Goal: Task Accomplishment & Management: Manage account settings

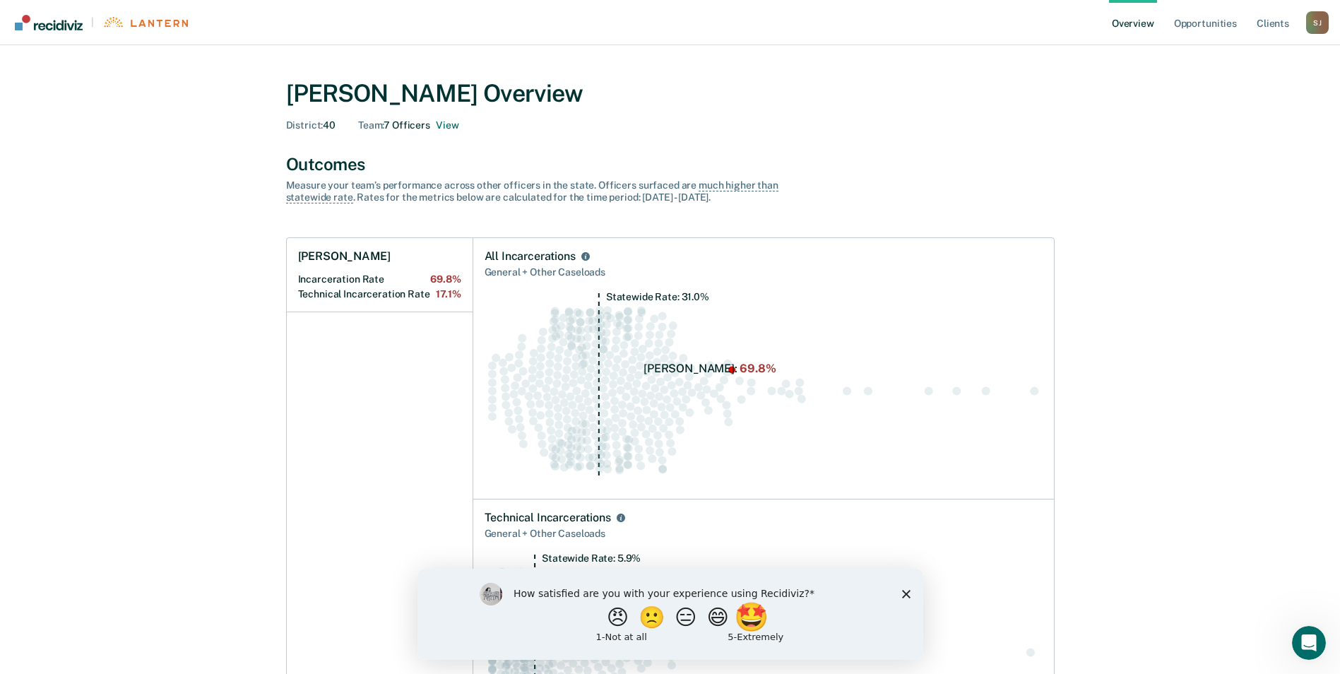
click at [767, 617] on button "🤩" at bounding box center [752, 617] width 38 height 28
click at [896, 598] on div "What is the reason for the score that you gave?" at bounding box center [670, 616] width 506 height 85
click at [910, 596] on div "What is the reason for the score that you gave?" at bounding box center [670, 616] width 506 height 85
click at [909, 596] on polygon "Close survey" at bounding box center [905, 600] width 8 height 8
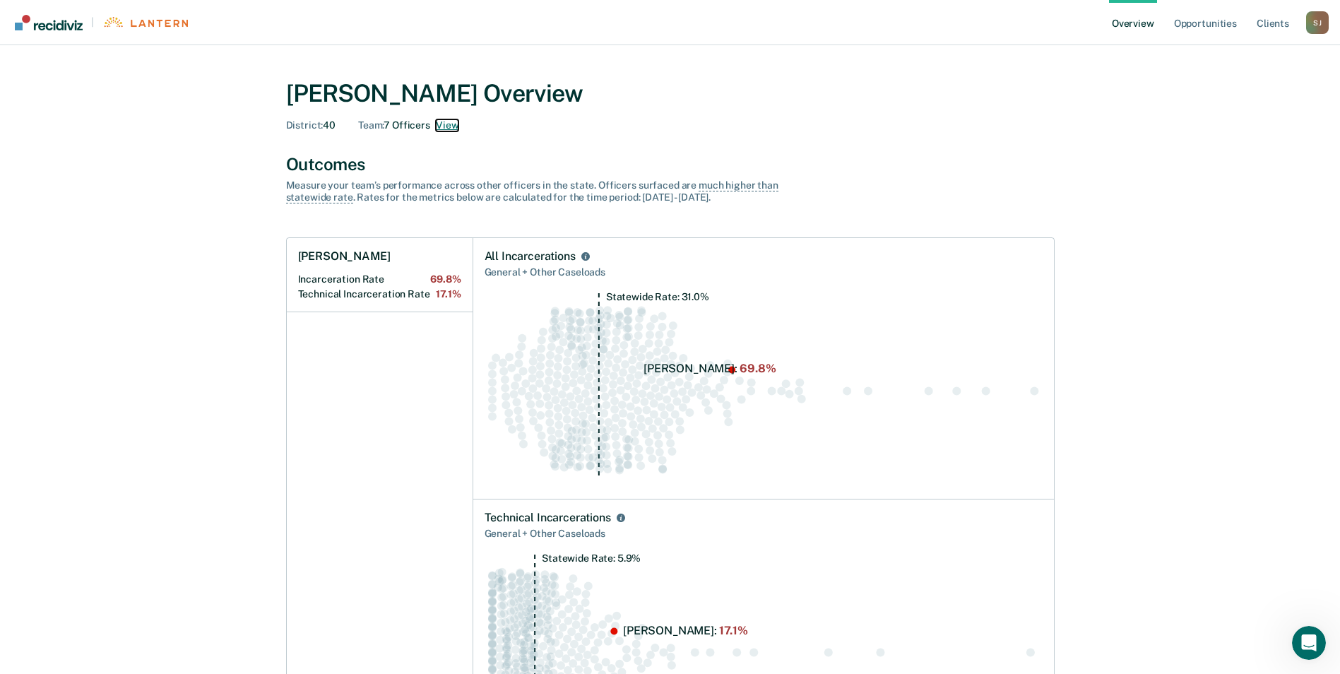
click at [442, 129] on button "View" at bounding box center [447, 125] width 23 height 12
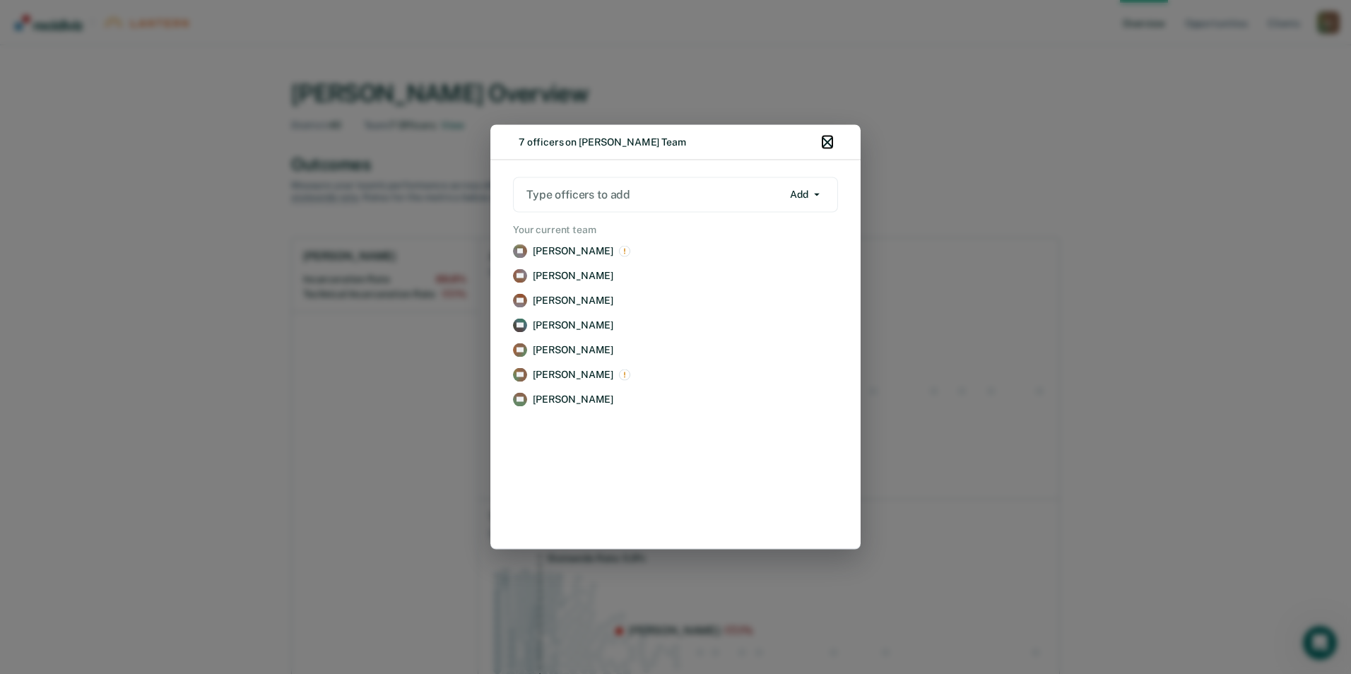
click at [828, 139] on icon "button" at bounding box center [827, 143] width 10 height 10
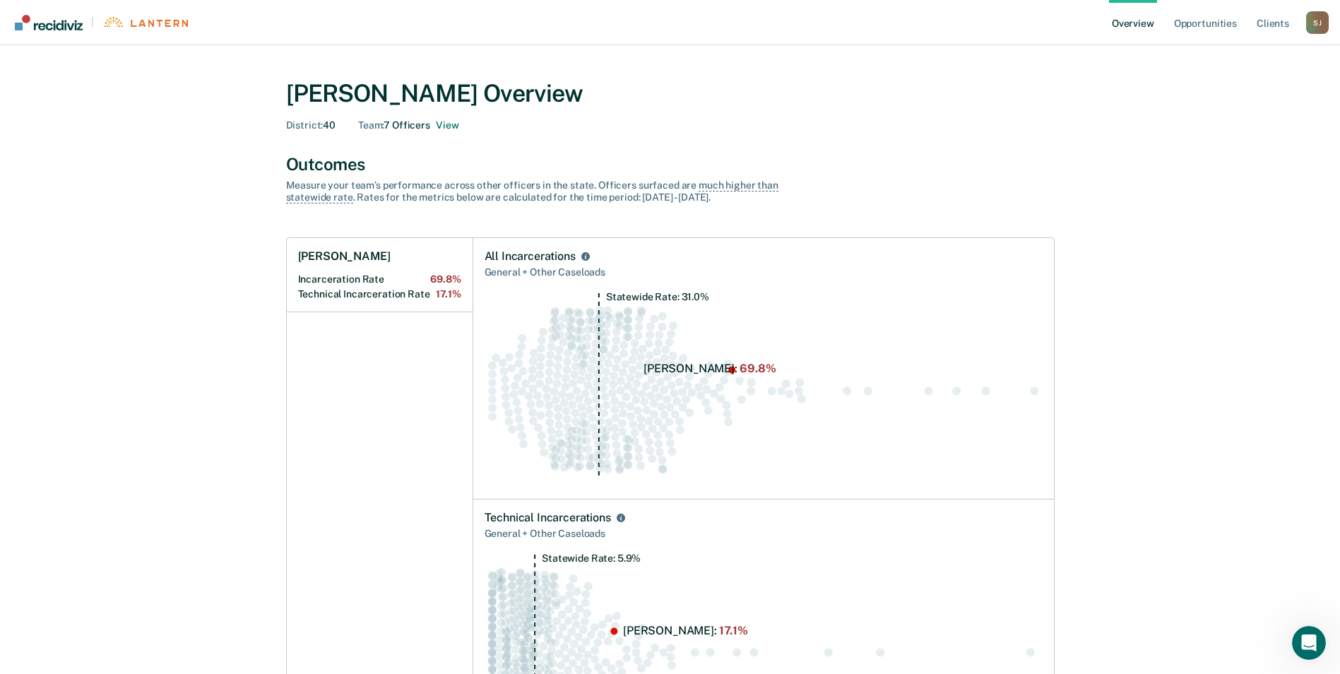
click at [1121, 25] on link "Overview" at bounding box center [1133, 22] width 48 height 45
click at [1263, 24] on link "Client s" at bounding box center [1273, 22] width 38 height 45
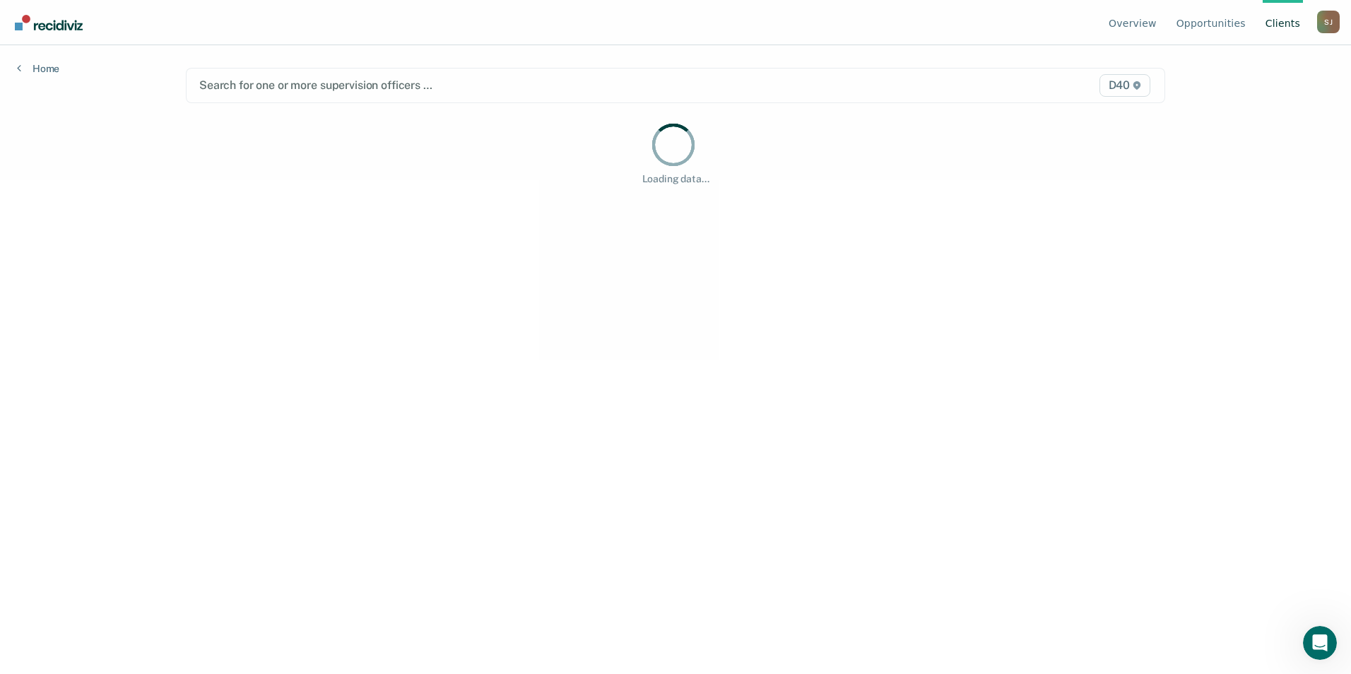
click at [281, 95] on div "Search for one or more supervision officers …" at bounding box center [532, 85] width 668 height 19
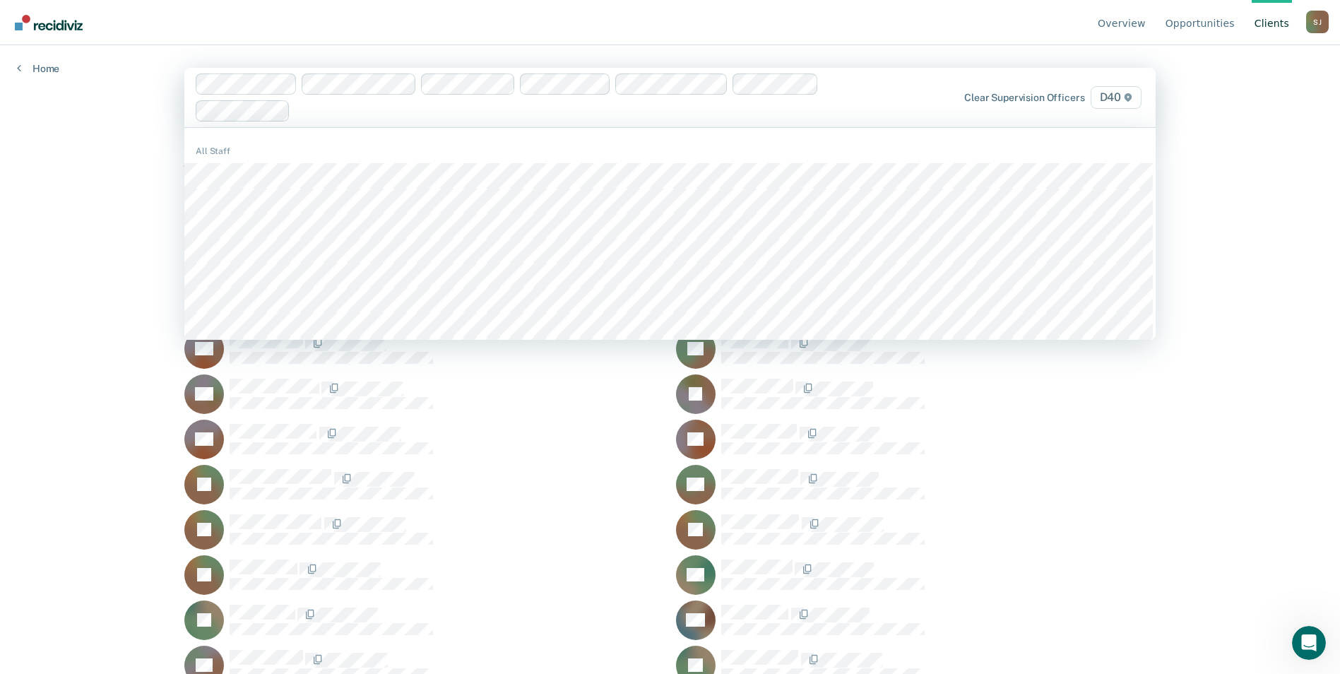
click at [1118, 92] on span "D40" at bounding box center [1116, 97] width 51 height 23
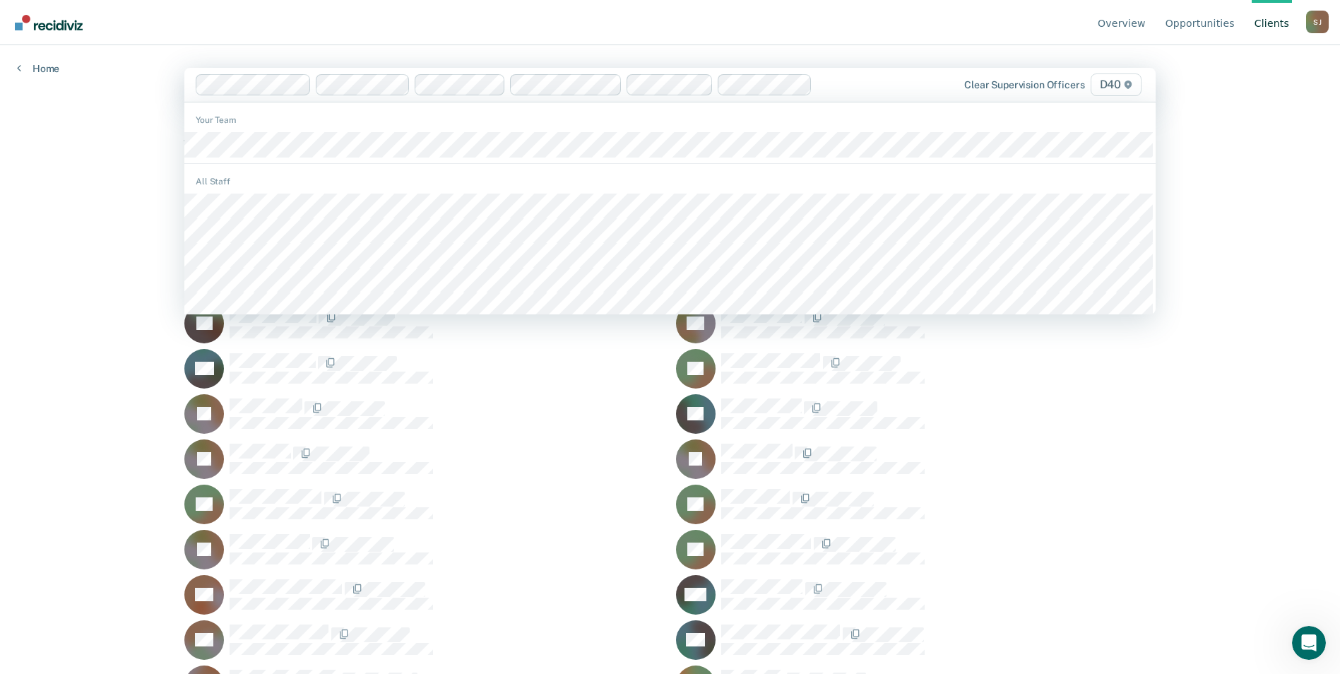
click at [271, 111] on div "Your Team" at bounding box center [669, 136] width 971 height 56
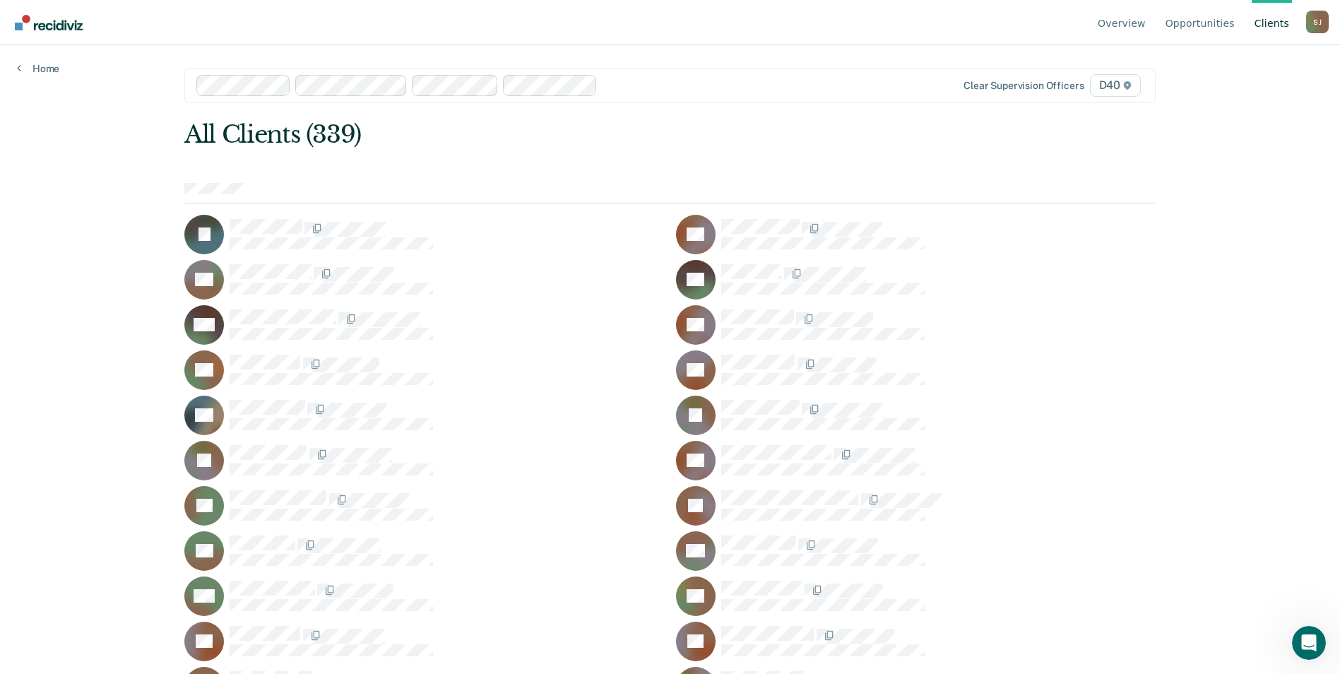
click at [721, 90] on div at bounding box center [730, 85] width 254 height 16
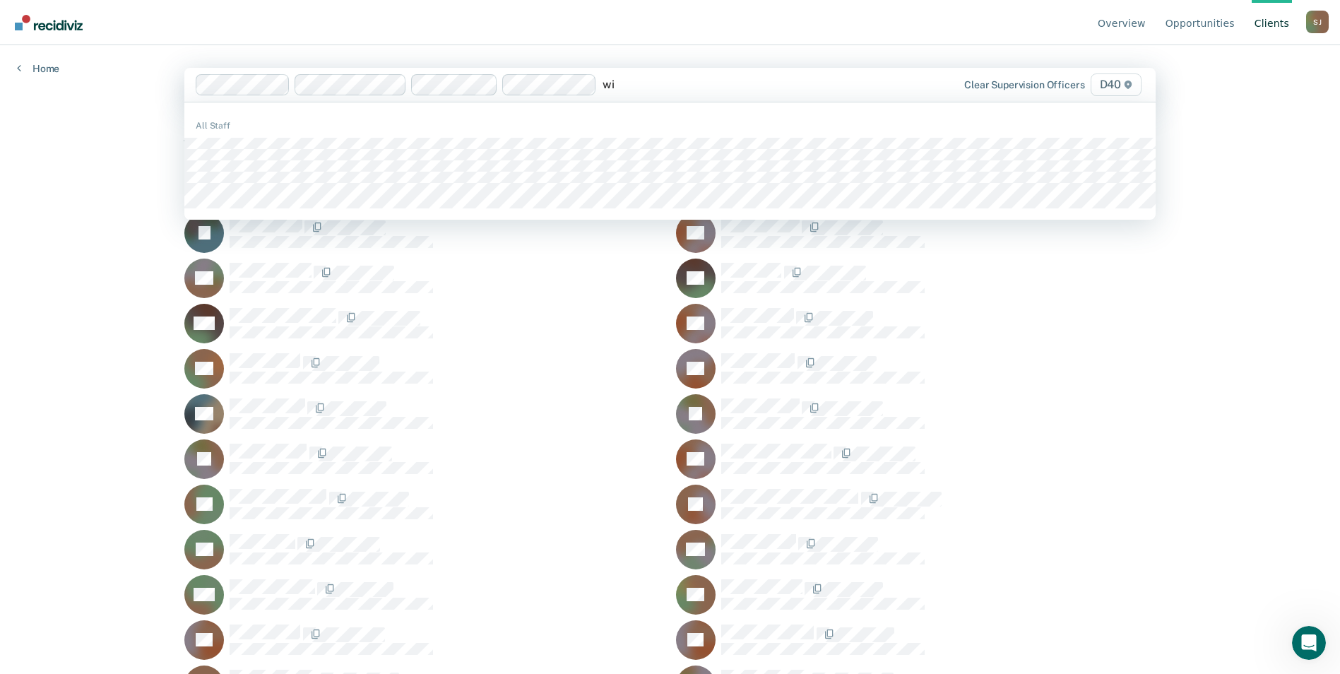
type input "w"
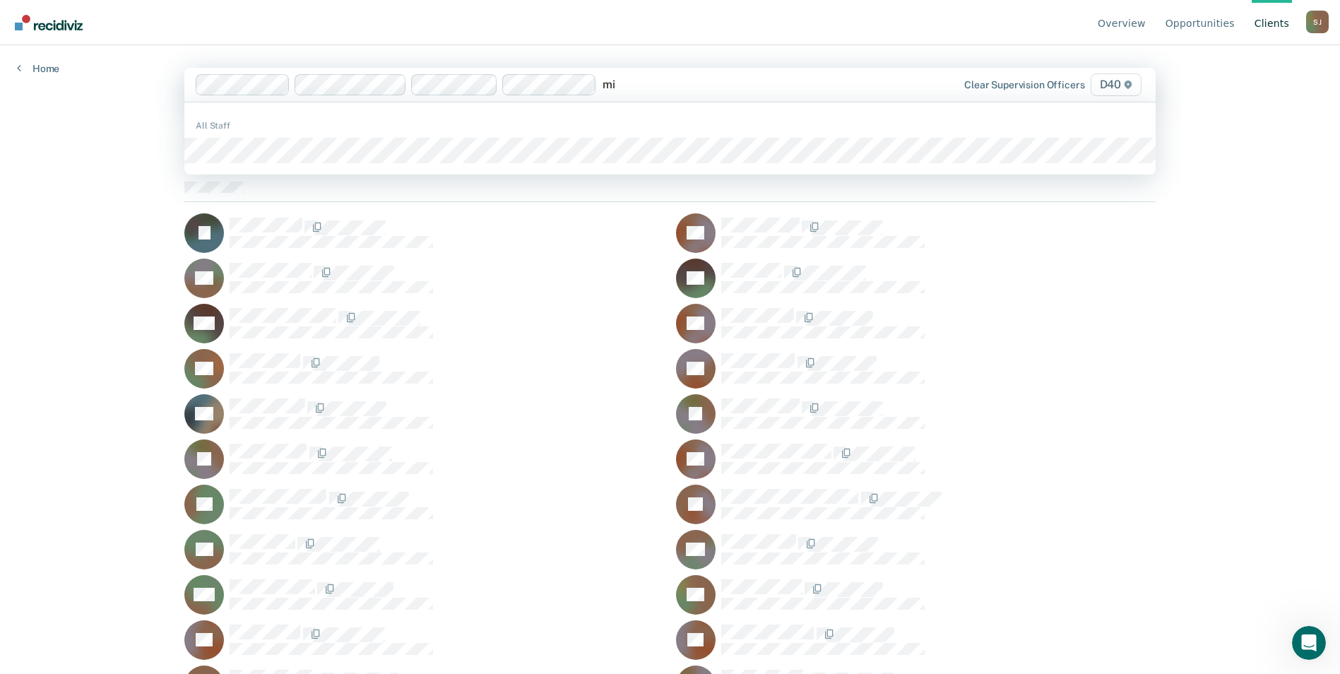
type input "m"
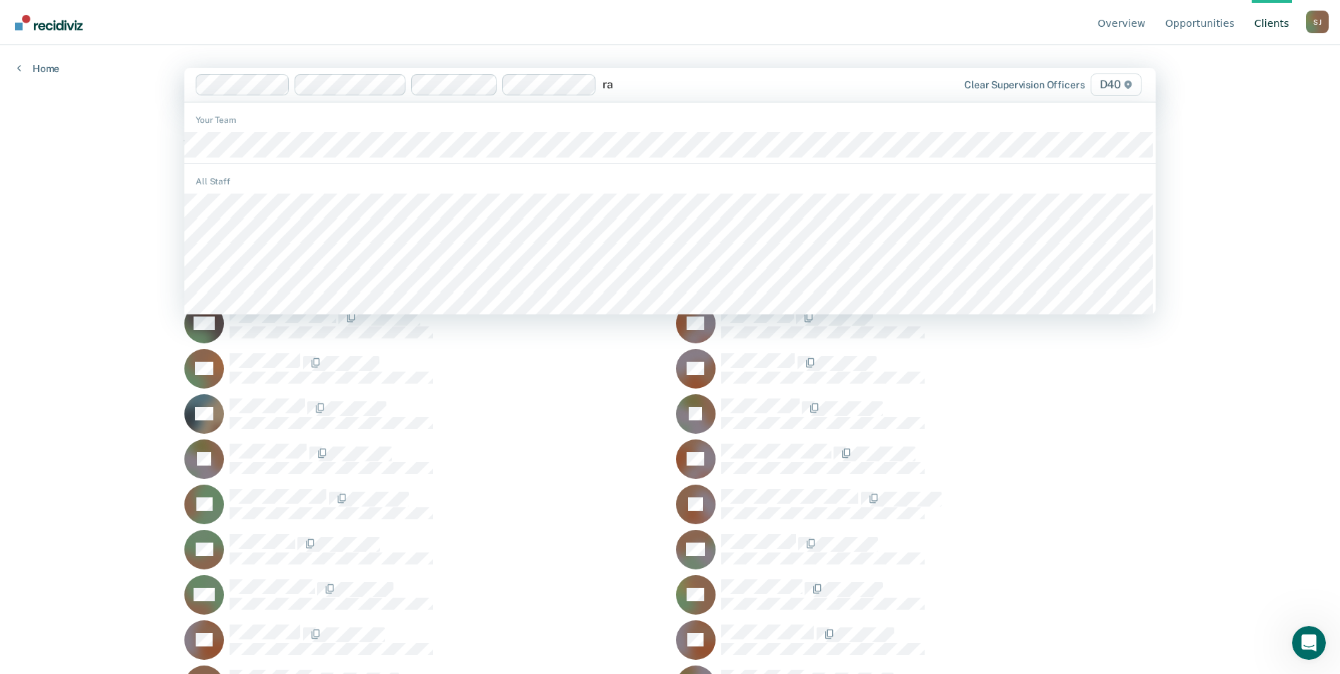
type input "r"
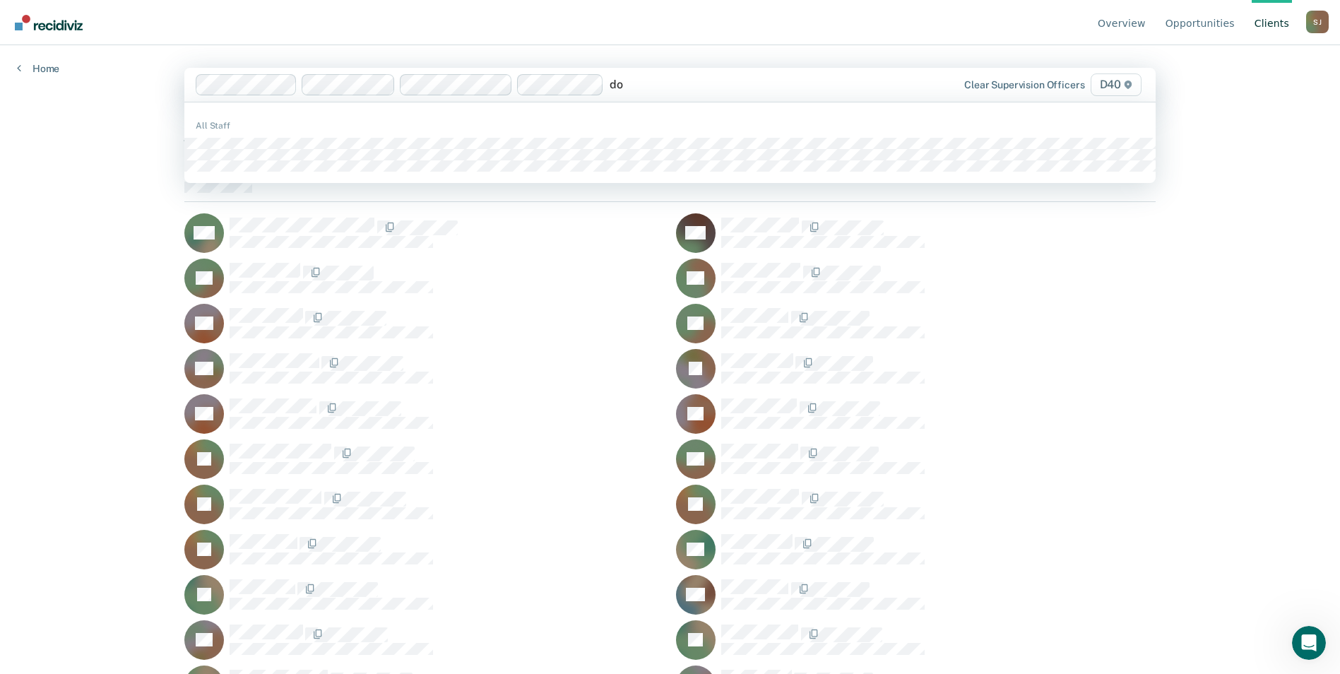
type input "d"
type input "m"
type input "c"
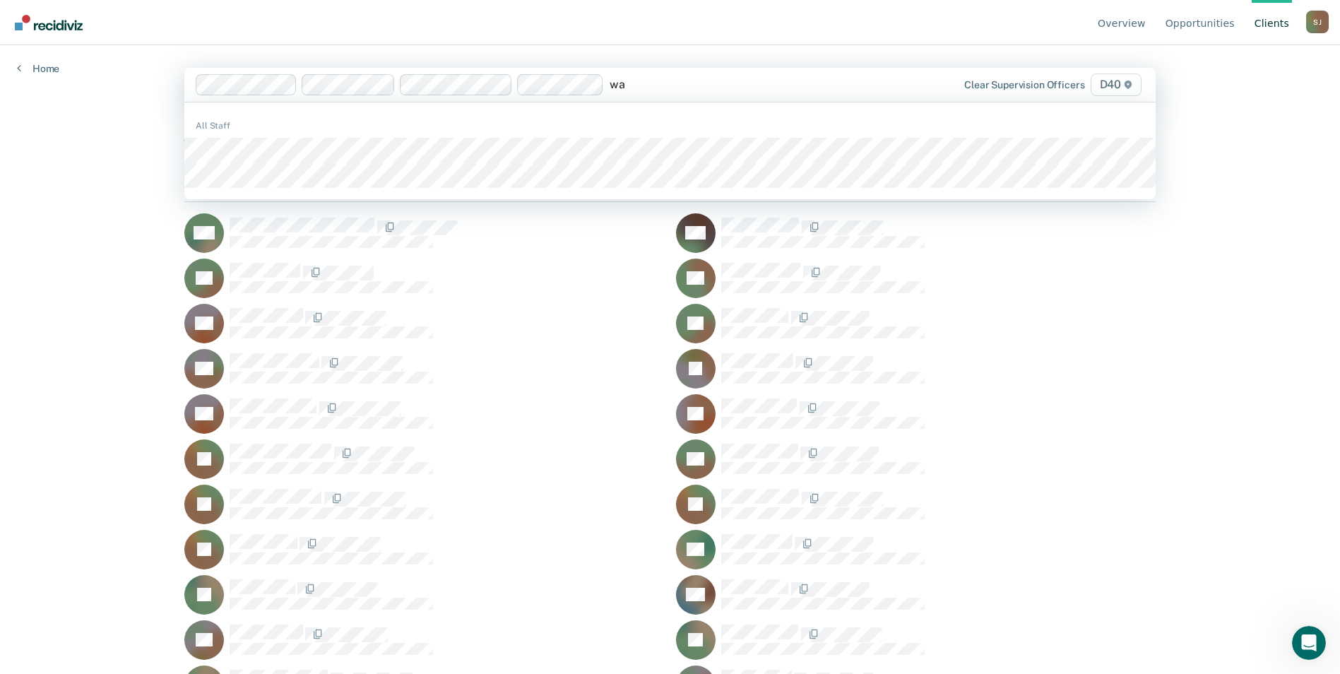
type input "w"
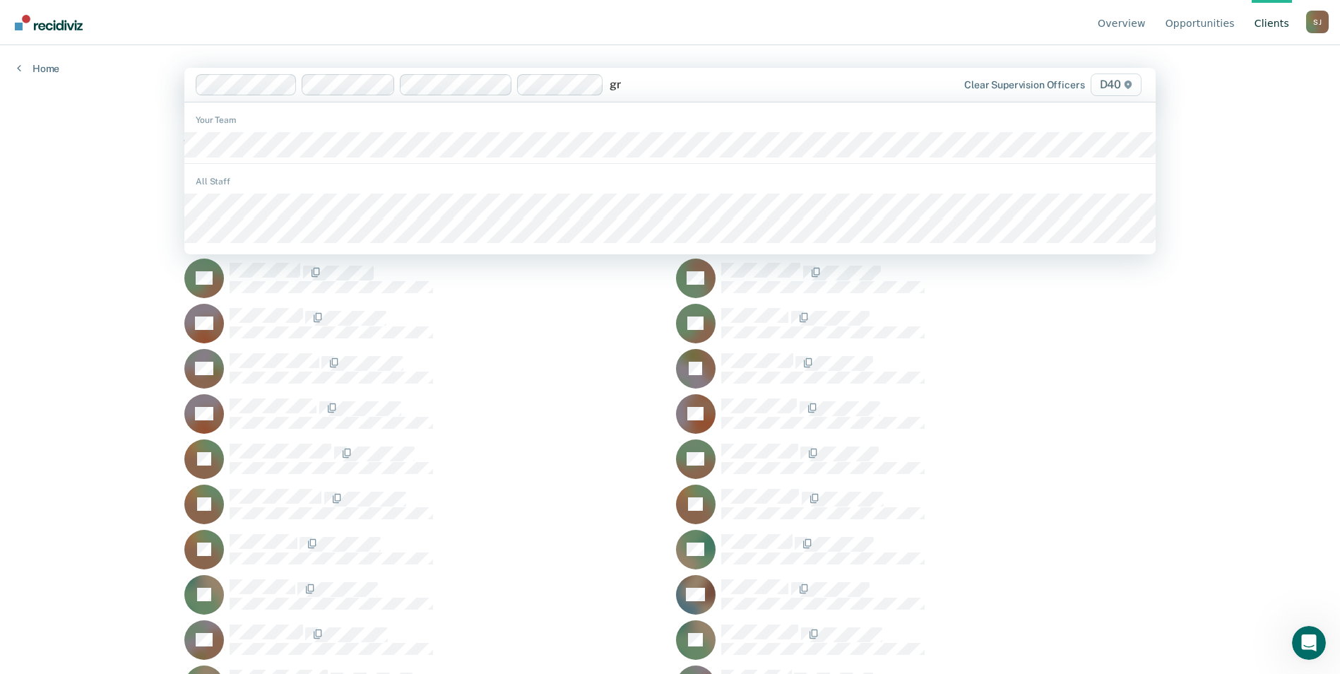
type input "g"
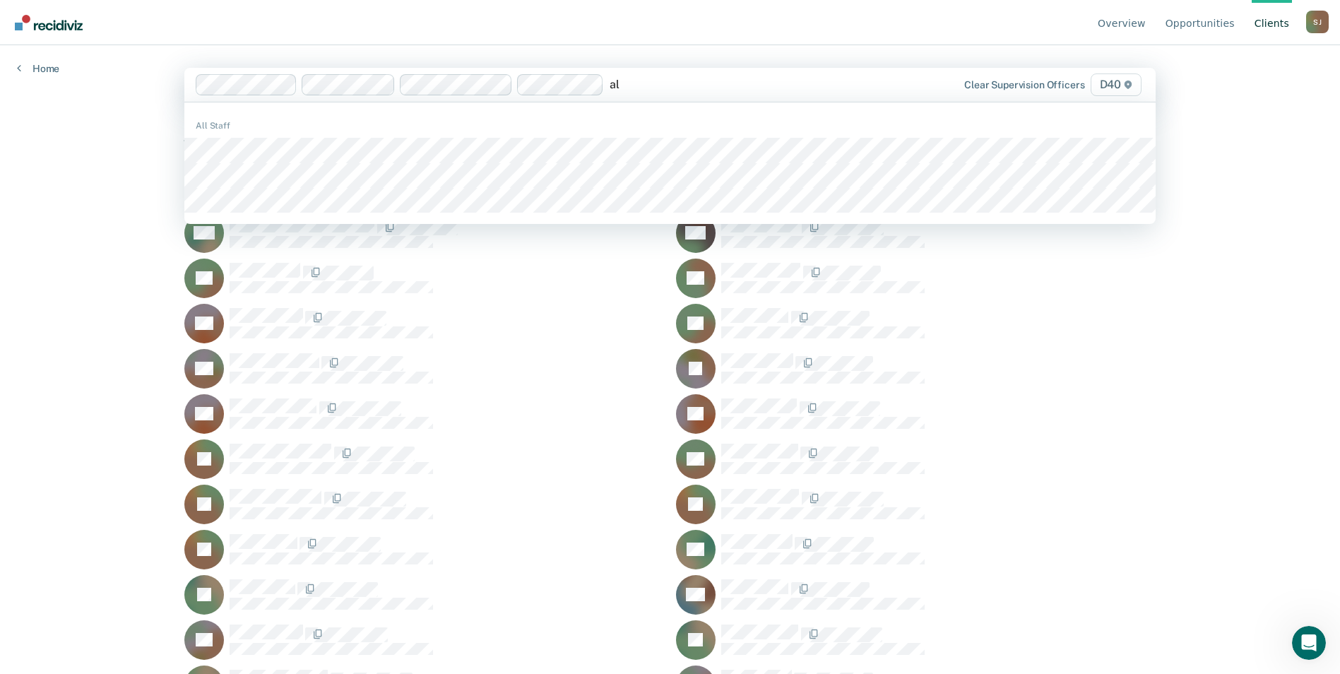
type input "a"
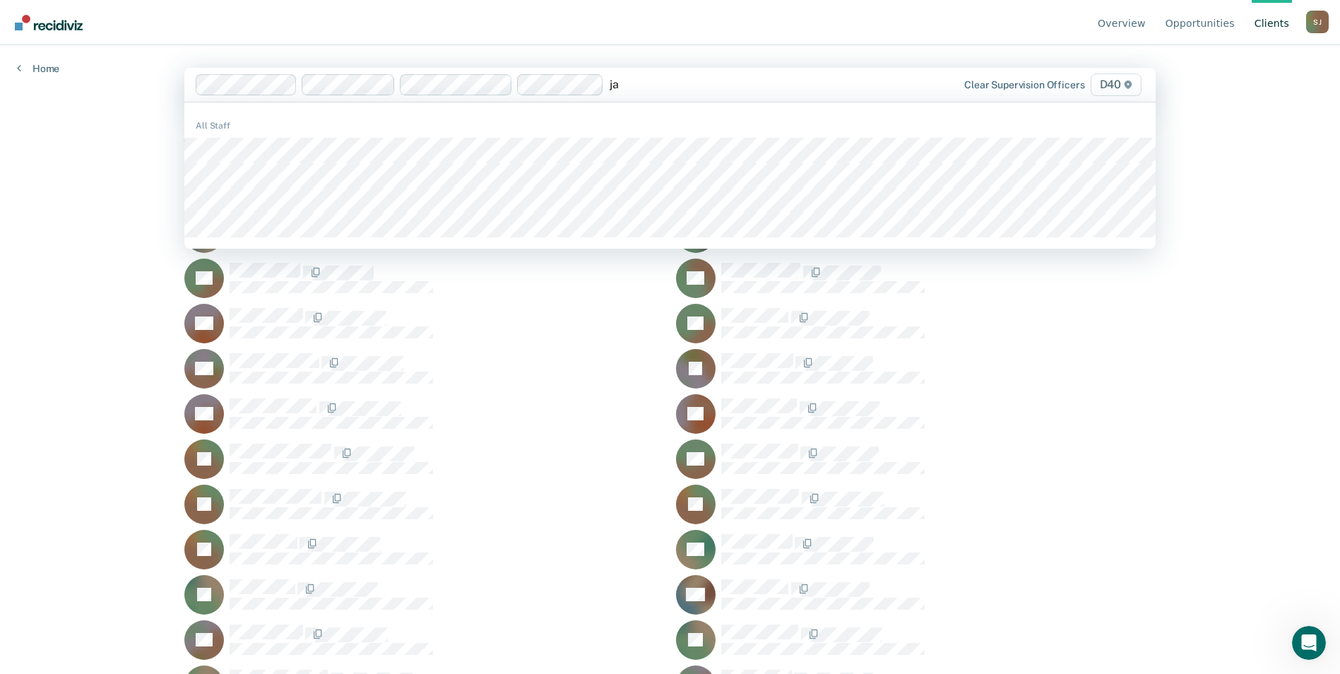
type input "ja"
click at [1323, 394] on div "Overview Opportunities Client s [PERSON_NAME] [PERSON_NAME] Profile How it work…" at bounding box center [670, 337] width 1340 height 674
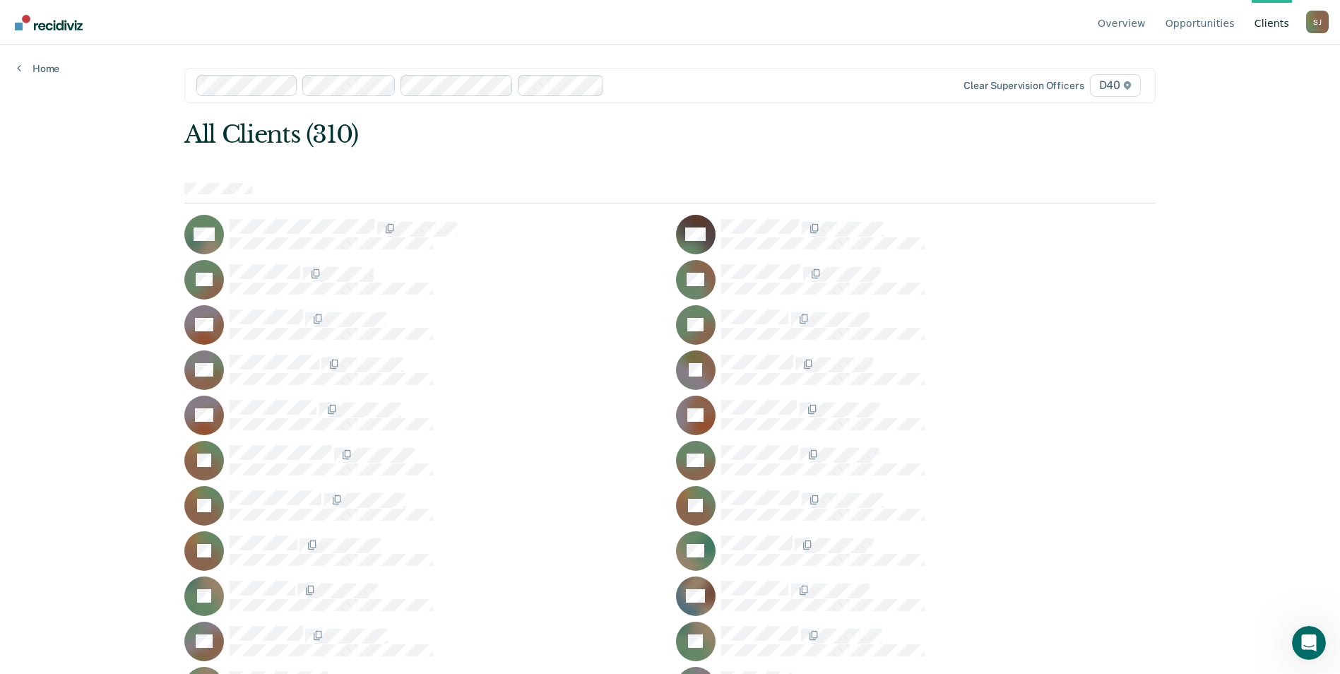
click at [1124, 30] on link "Overview" at bounding box center [1122, 22] width 54 height 45
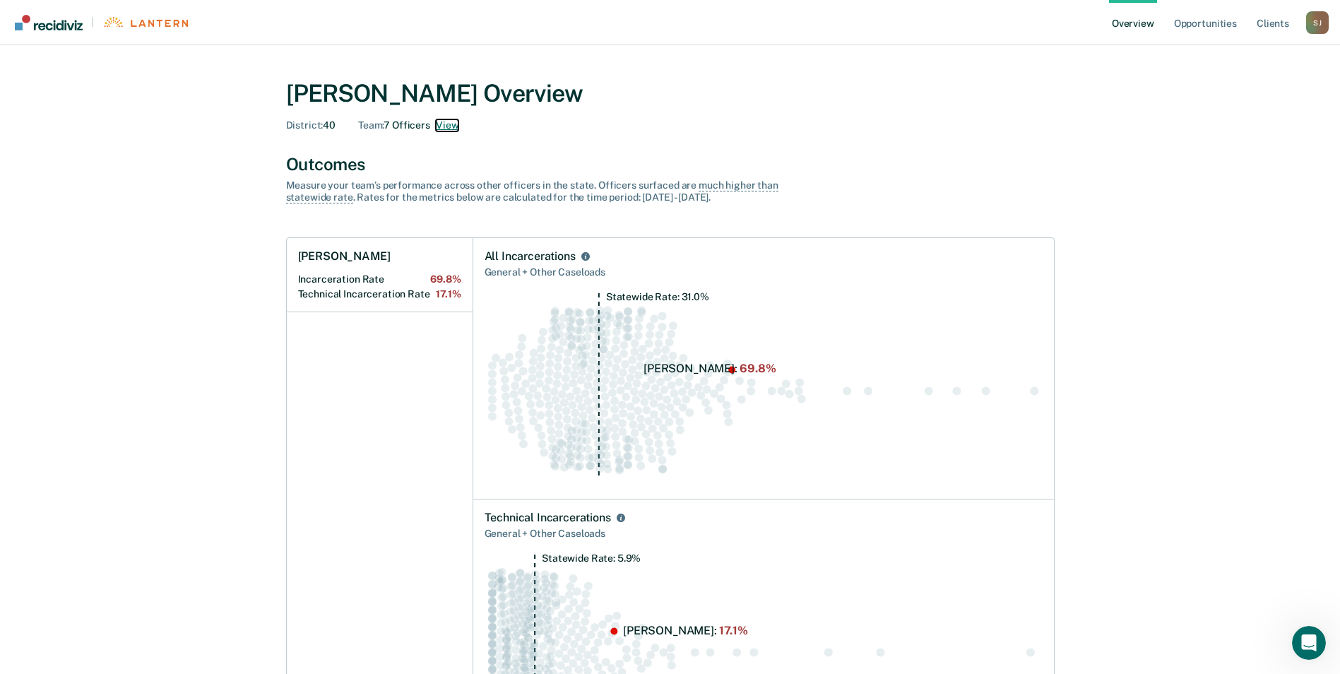
click at [449, 126] on button "View" at bounding box center [447, 125] width 23 height 12
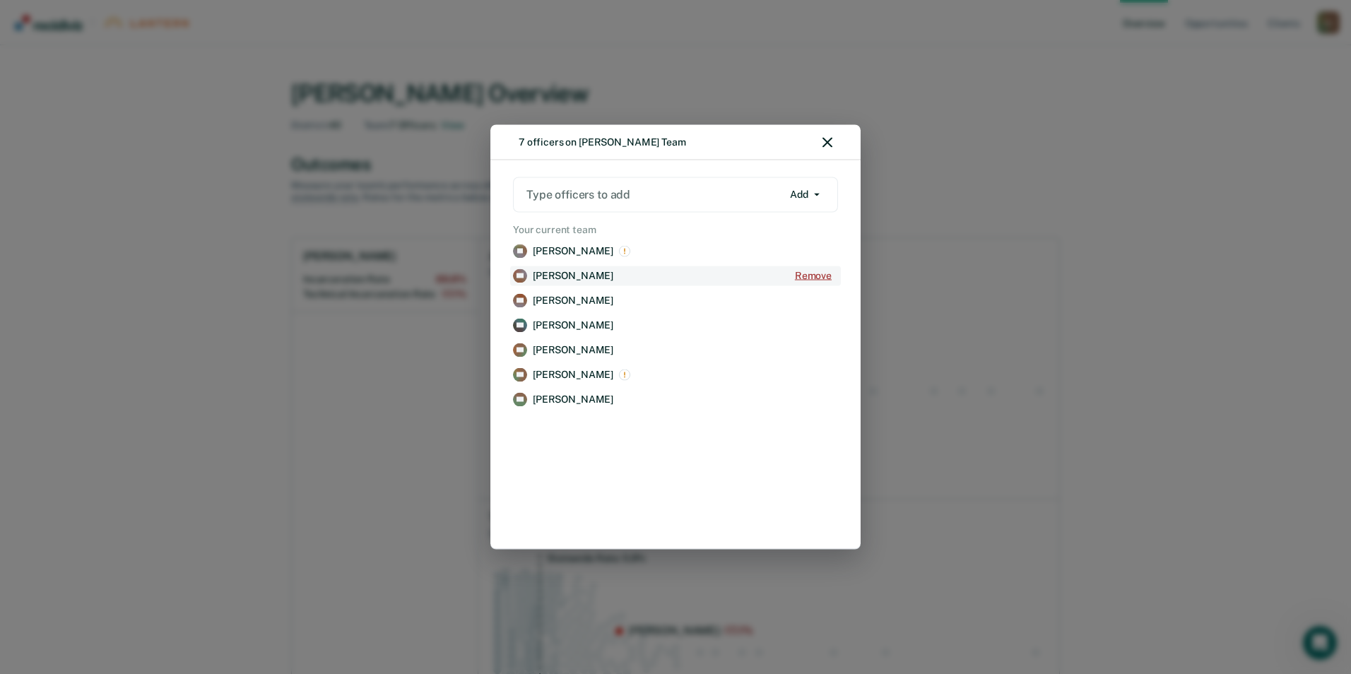
click at [813, 273] on button "Remove" at bounding box center [812, 275] width 49 height 19
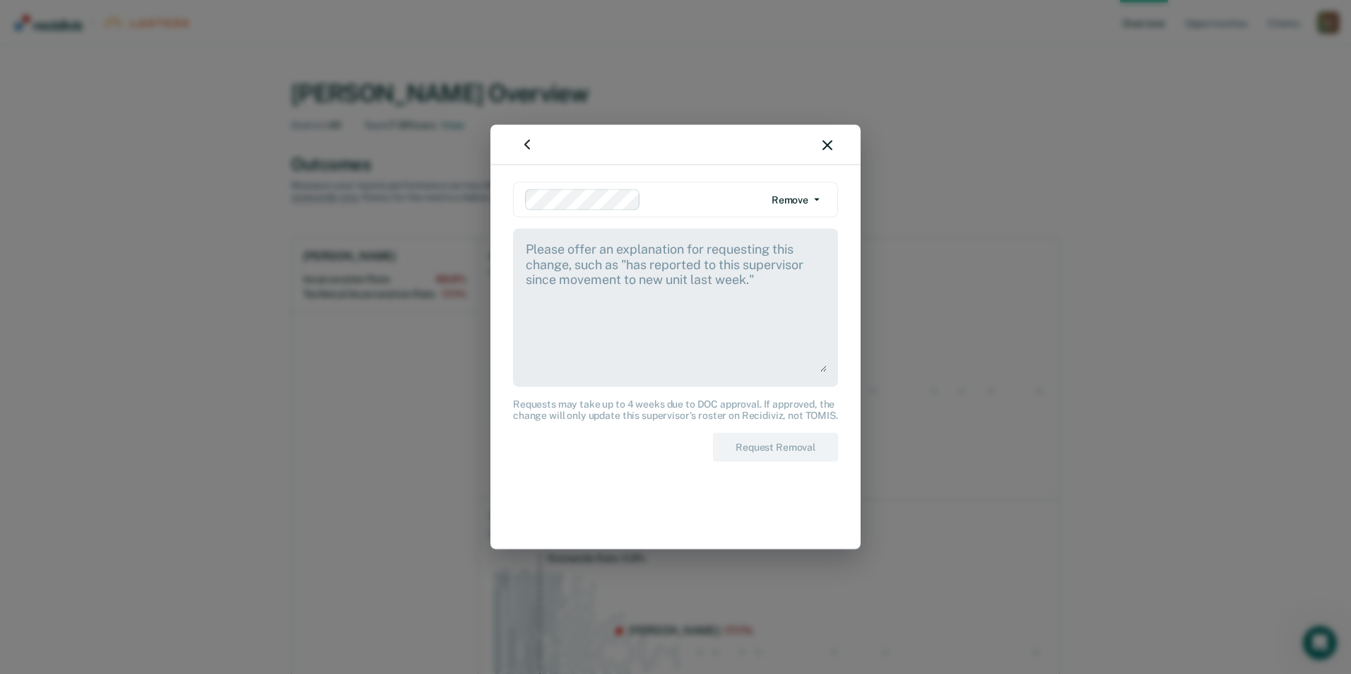
click at [672, 351] on textarea at bounding box center [675, 306] width 302 height 132
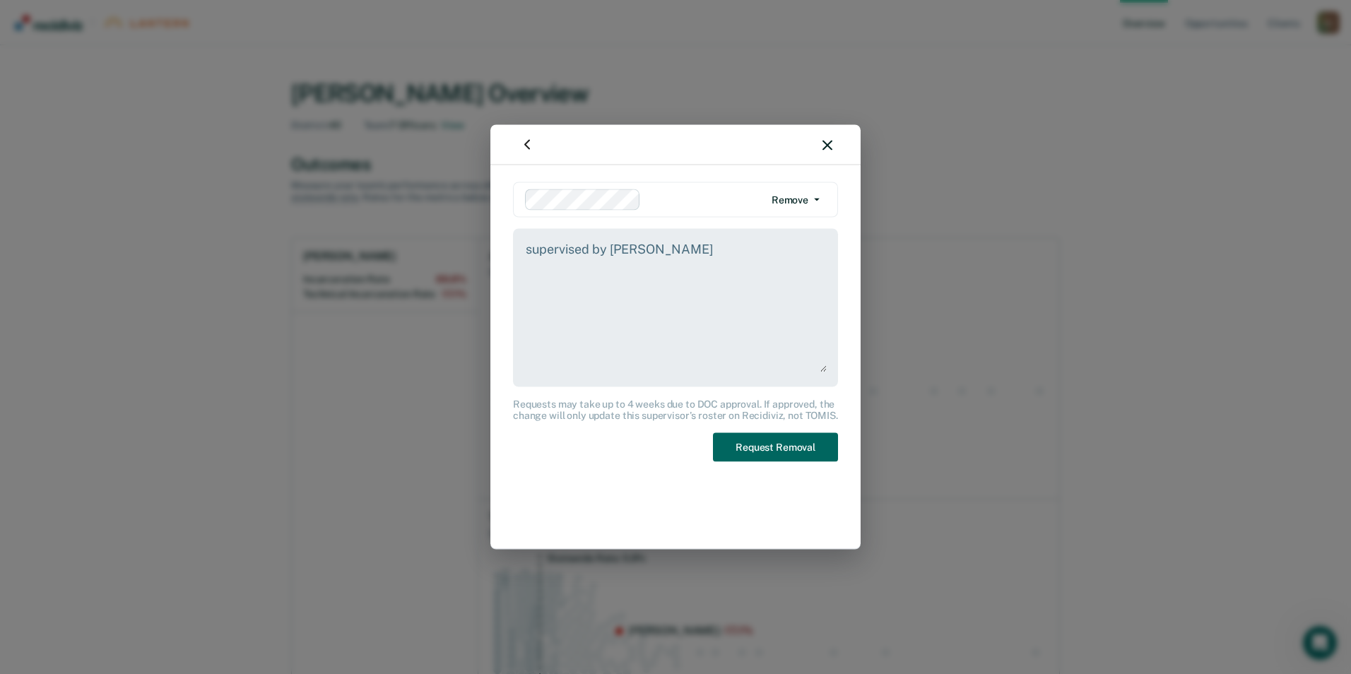
type textarea "supervised by [PERSON_NAME]"
click at [776, 455] on button "Request Removal" at bounding box center [775, 447] width 125 height 29
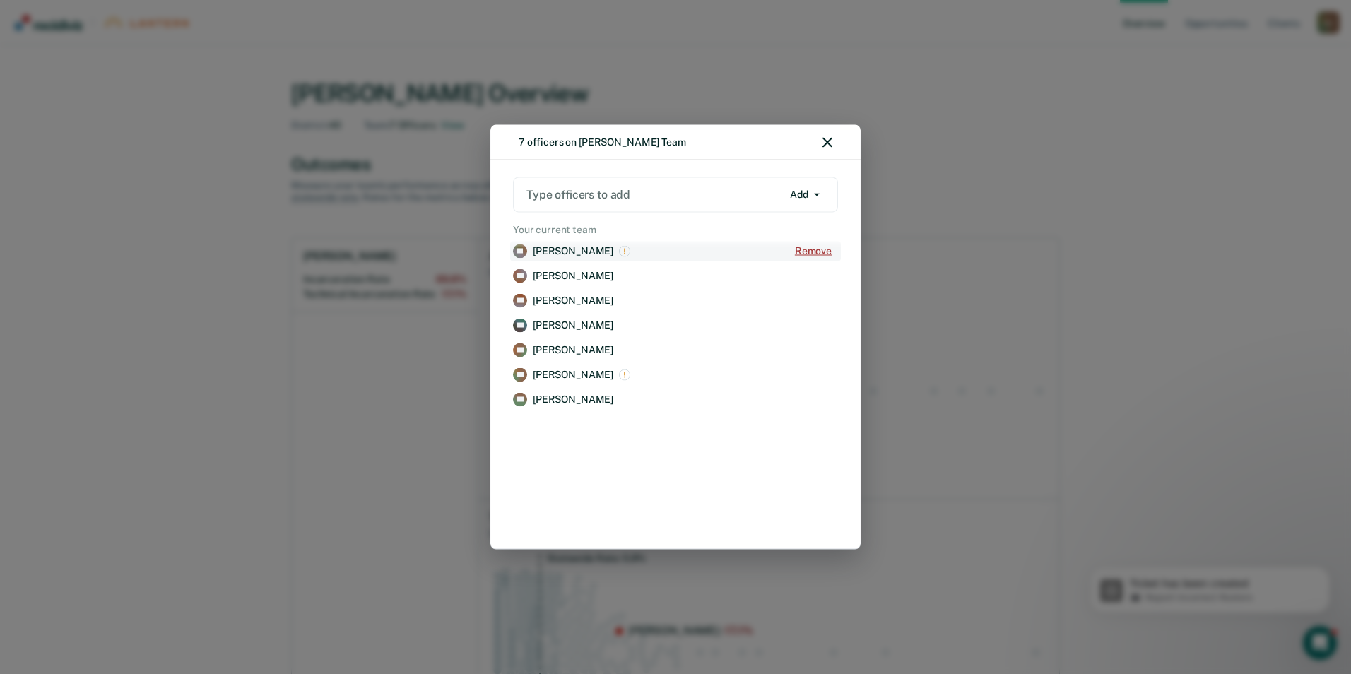
click at [806, 250] on button "Remove" at bounding box center [812, 251] width 49 height 19
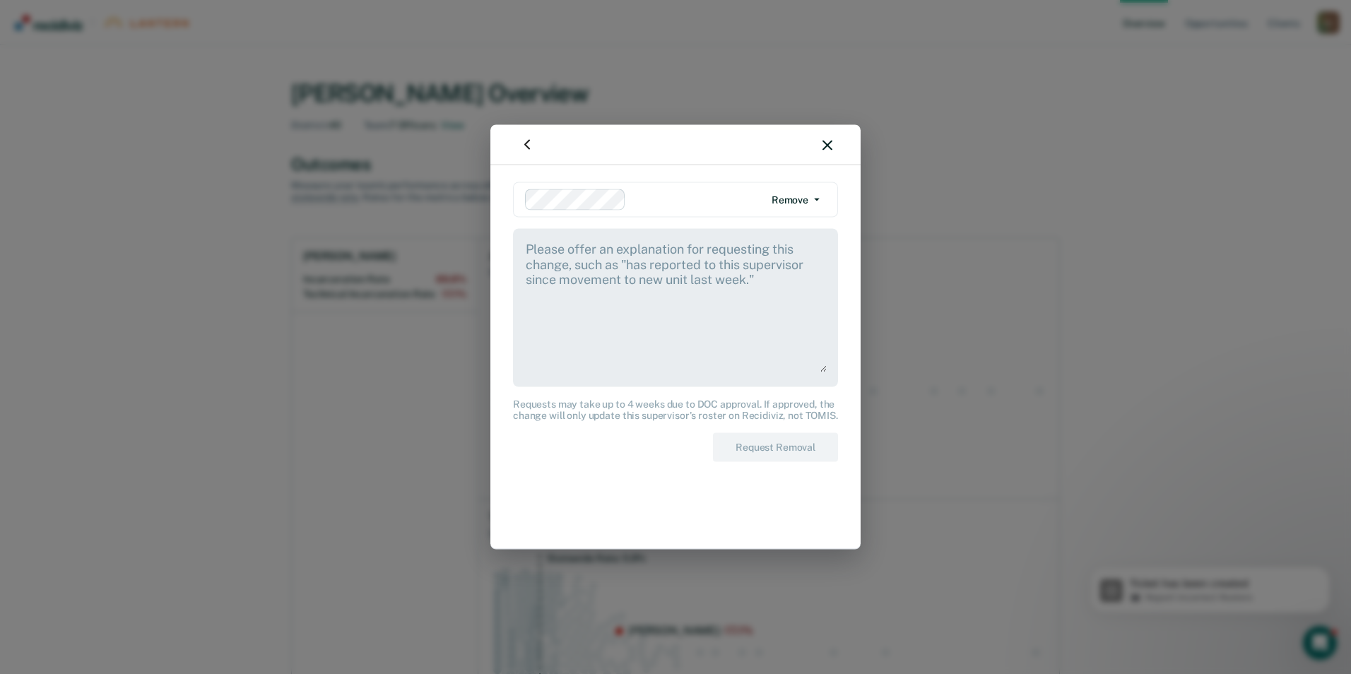
drag, startPoint x: 690, startPoint y: 312, endPoint x: 687, endPoint y: 302, distance: 9.6
click at [688, 308] on textarea at bounding box center [675, 306] width 302 height 132
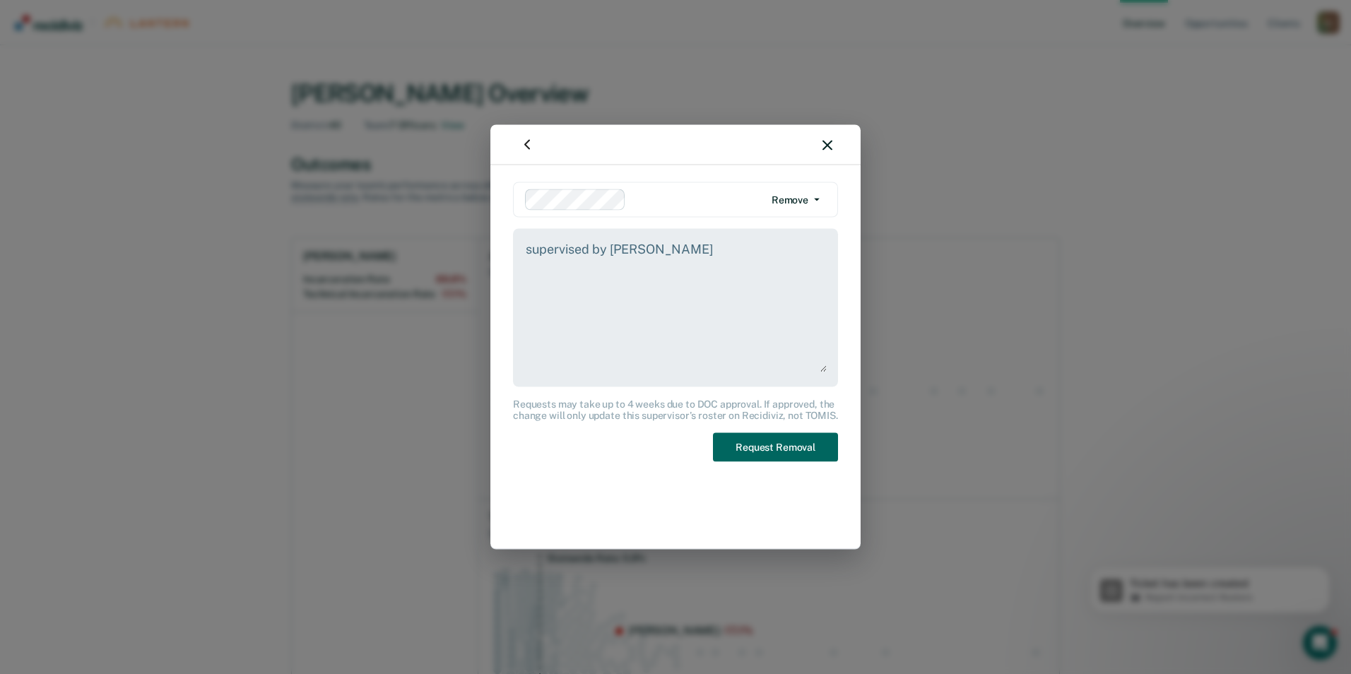
type textarea "supervised by [PERSON_NAME]"
click at [788, 439] on button "Request Removal" at bounding box center [775, 447] width 125 height 29
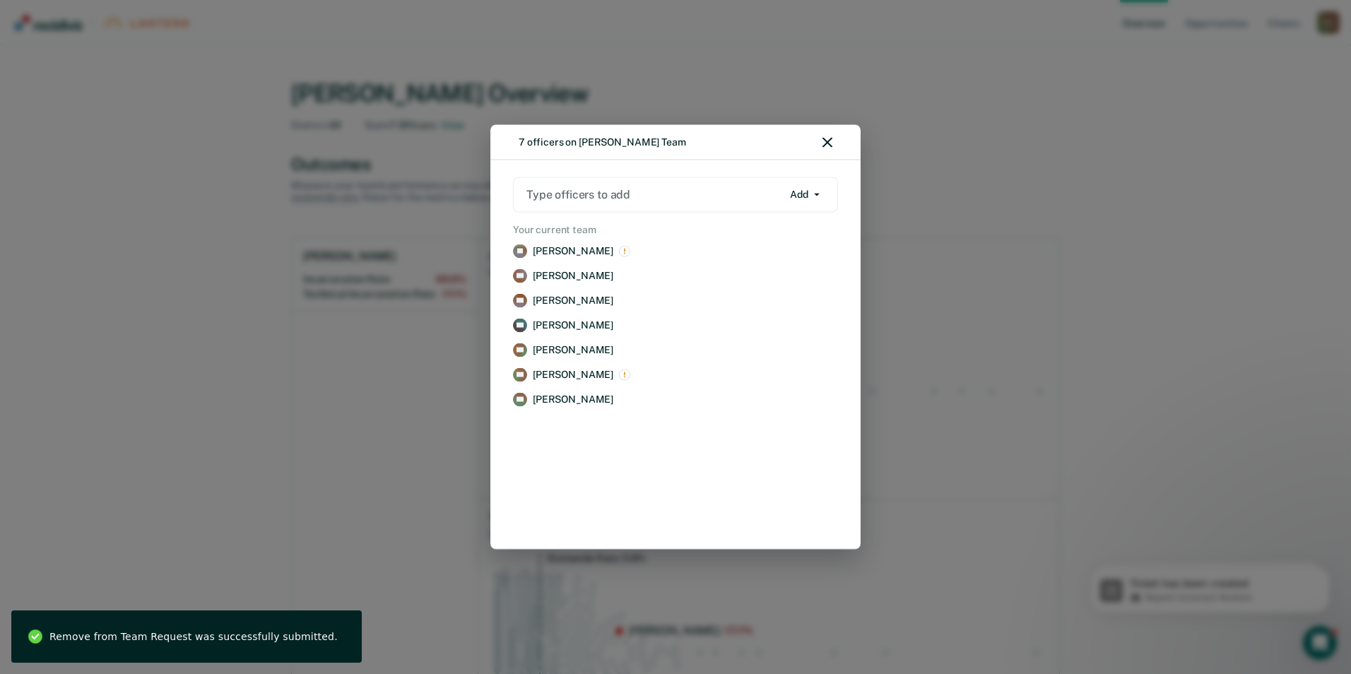
click at [736, 196] on div at bounding box center [654, 195] width 256 height 16
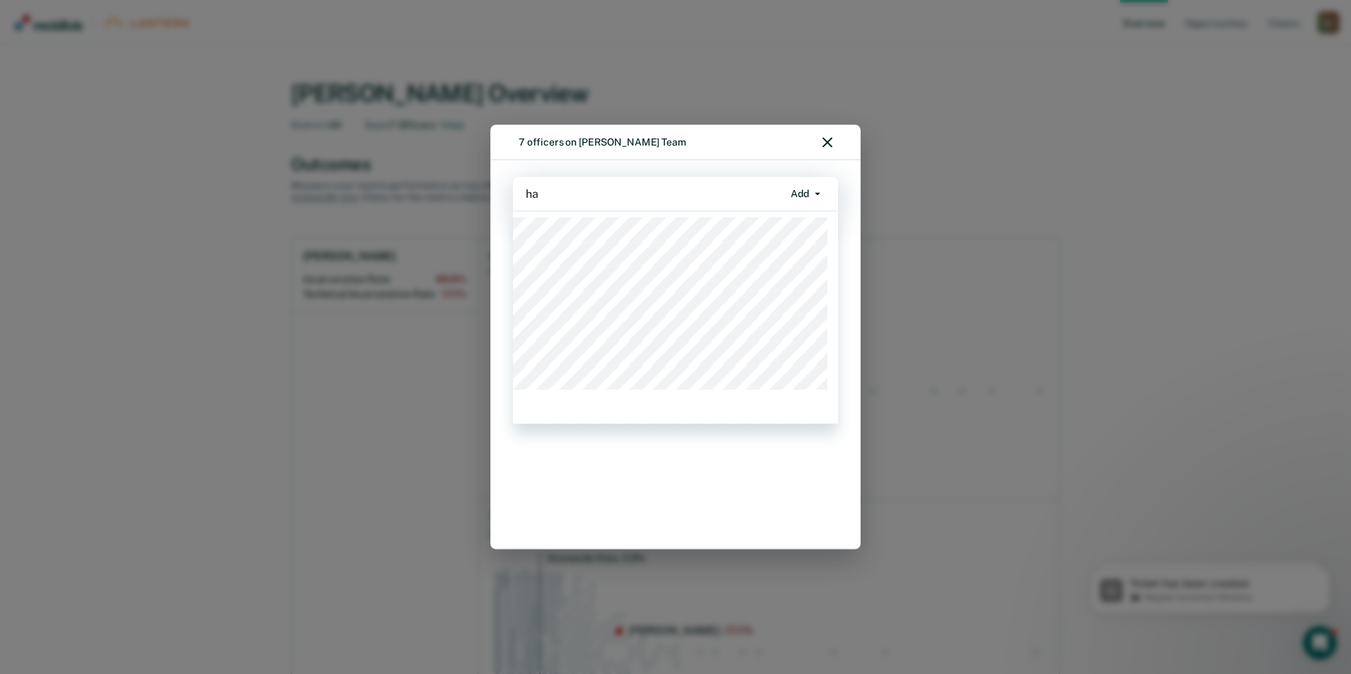
type input "h"
click at [827, 143] on icon "button" at bounding box center [827, 143] width 10 height 10
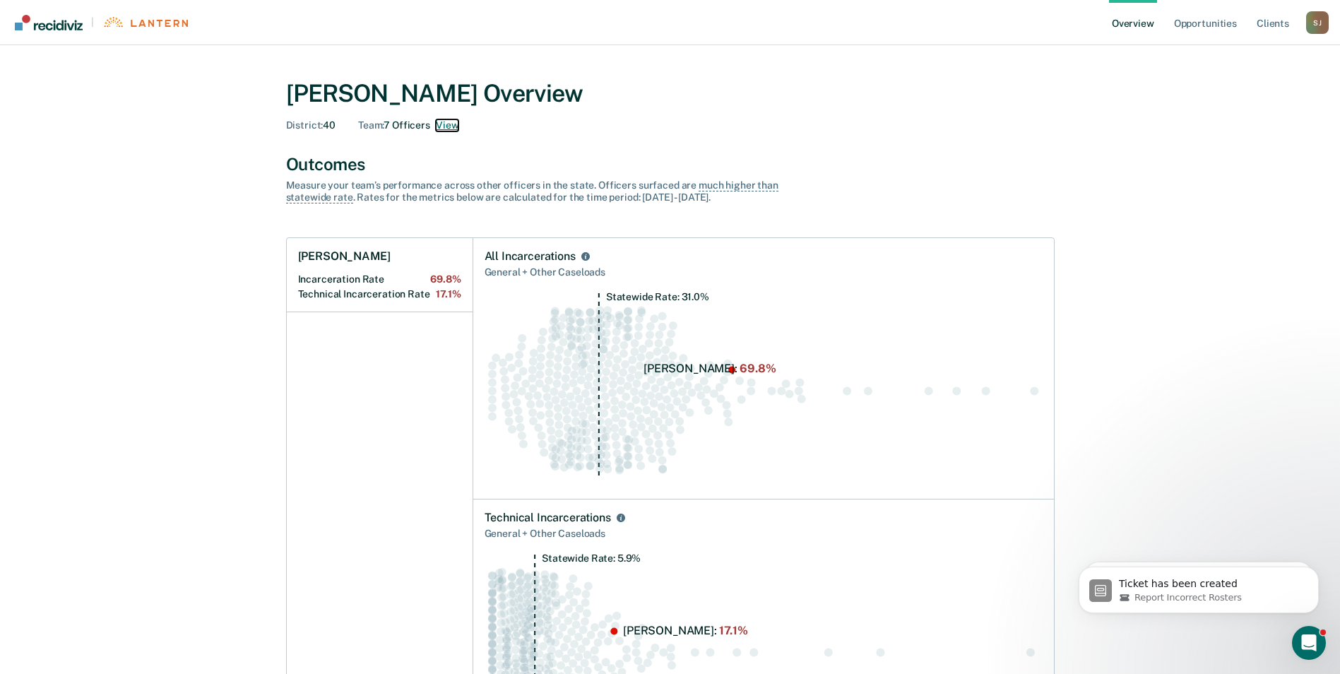
click at [454, 129] on button "View" at bounding box center [447, 125] width 23 height 12
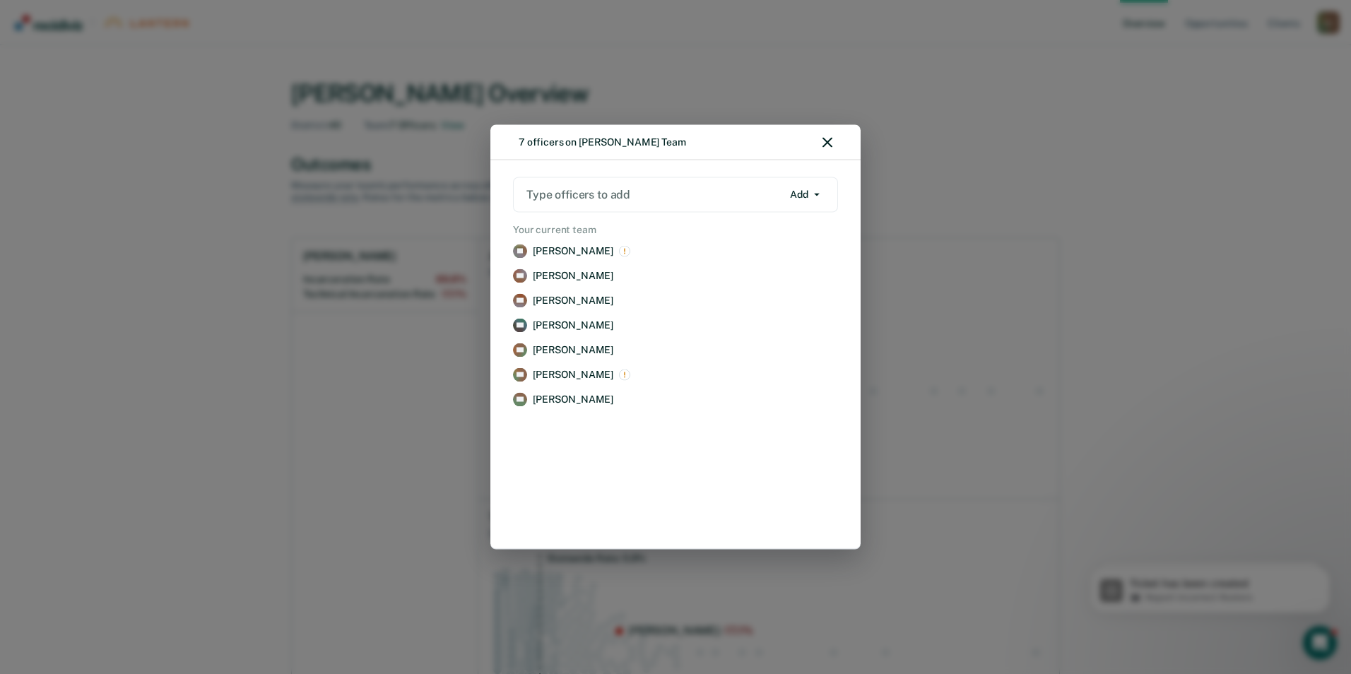
click at [1185, 288] on div "7 officers on [PERSON_NAME] Team Type officers to add Add Add Remove Your curre…" at bounding box center [675, 337] width 1351 height 674
click at [815, 134] on div "7 officers on [PERSON_NAME] Team" at bounding box center [675, 142] width 370 height 35
click at [837, 140] on div "7 officers on [PERSON_NAME] Team" at bounding box center [675, 142] width 370 height 35
click at [827, 143] on icon "button" at bounding box center [827, 143] width 10 height 10
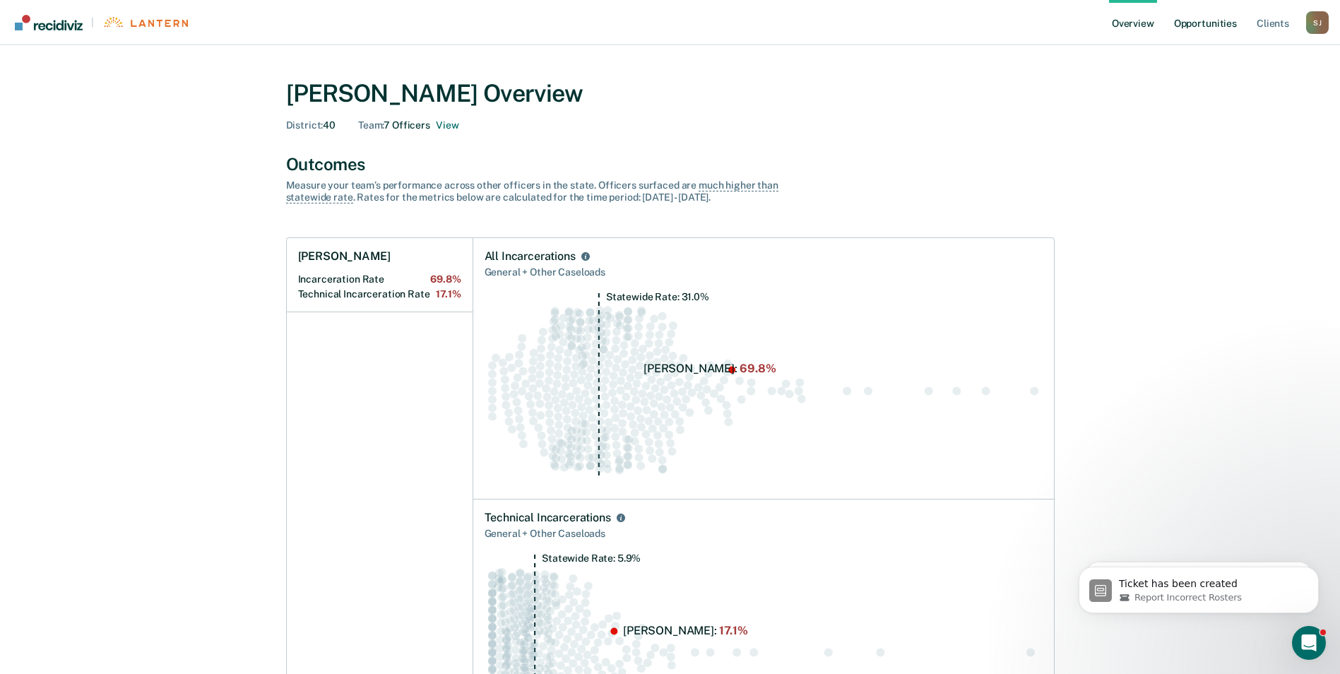
click at [1224, 25] on link "Opportunities" at bounding box center [1205, 22] width 69 height 45
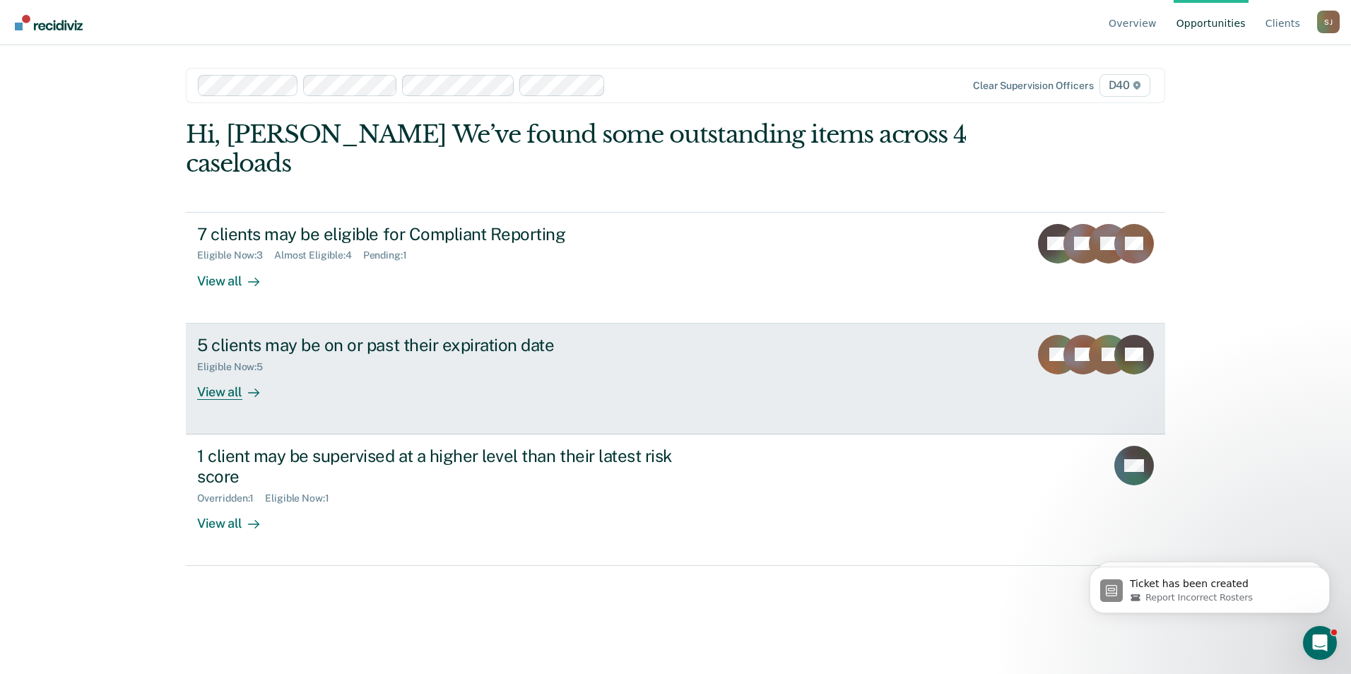
click at [235, 372] on div "View all" at bounding box center [236, 386] width 79 height 28
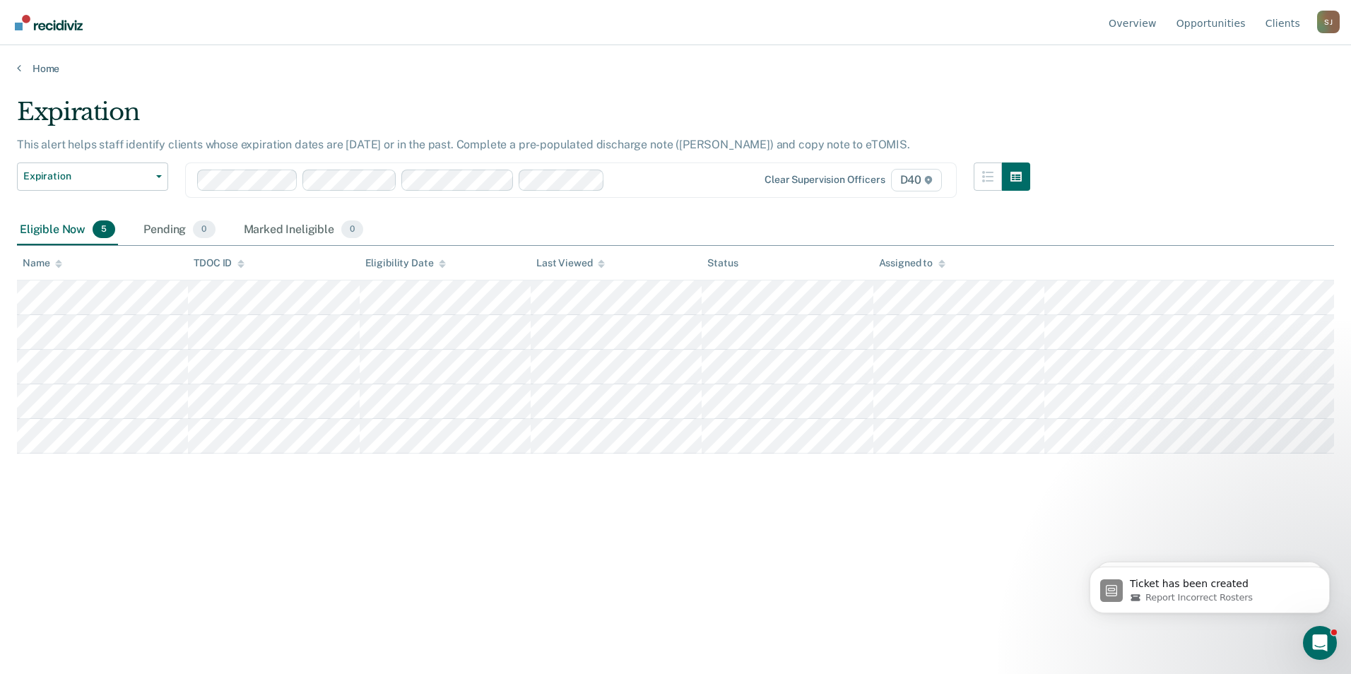
click at [682, 170] on div at bounding box center [459, 180] width 524 height 21
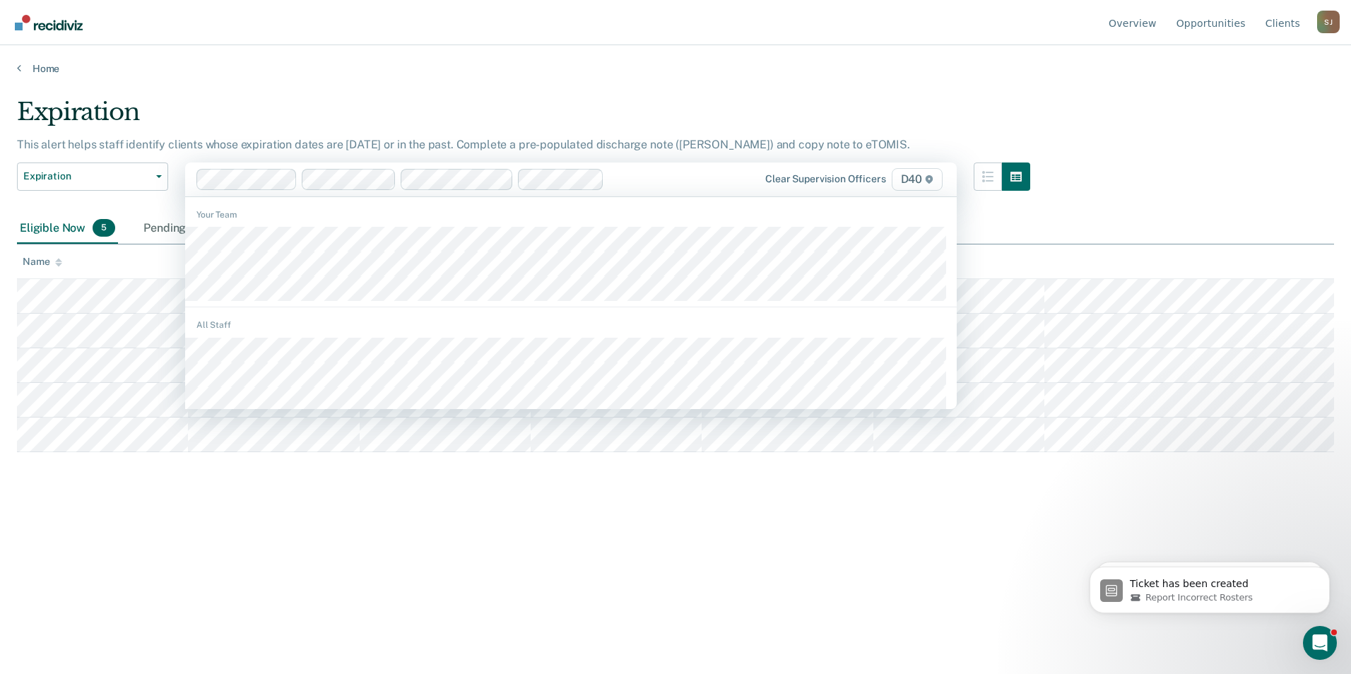
click at [658, 179] on div at bounding box center [665, 179] width 110 height 16
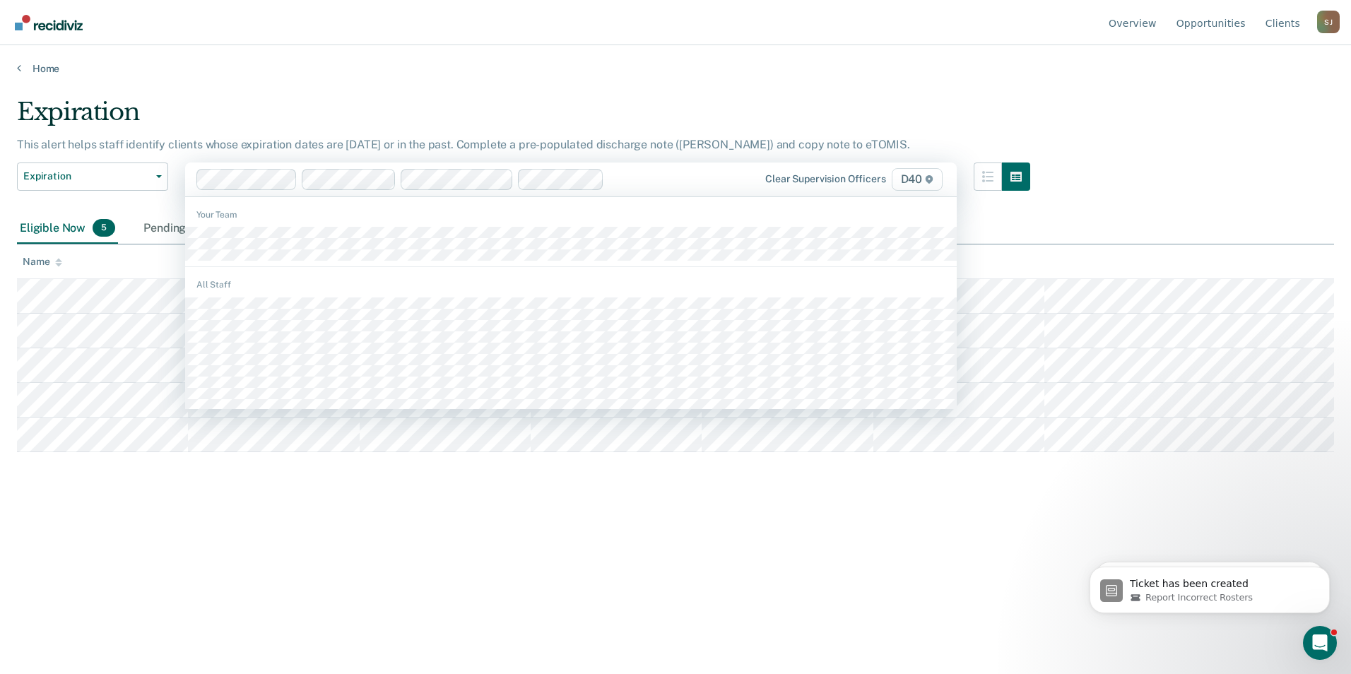
click at [658, 179] on div at bounding box center [665, 179] width 110 height 16
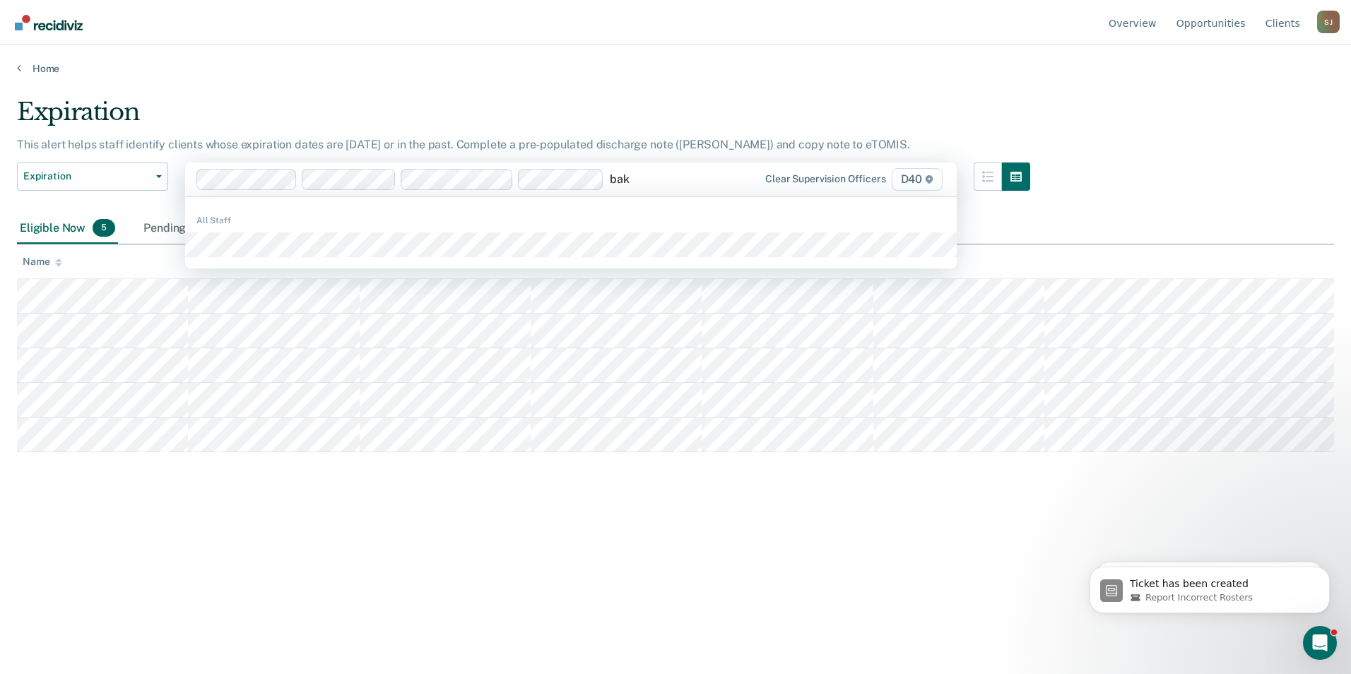
type input "bako"
click at [473, 227] on div "All Staff" at bounding box center [570, 233] width 771 height 61
